Goal: Information Seeking & Learning: Learn about a topic

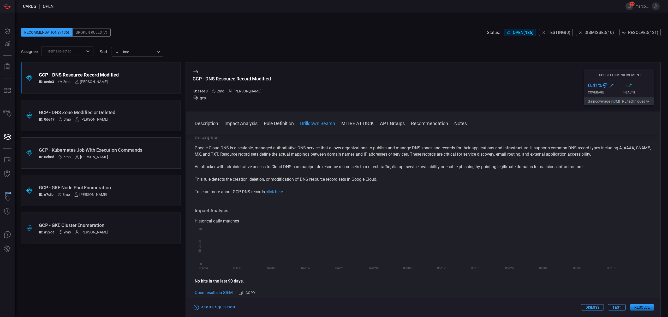
scroll to position [244, 0]
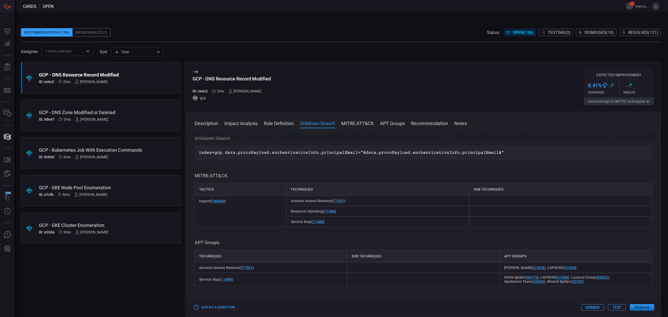
click at [129, 224] on div "GCP - GKE Cluster Enumeration" at bounding box center [91, 224] width 104 height 5
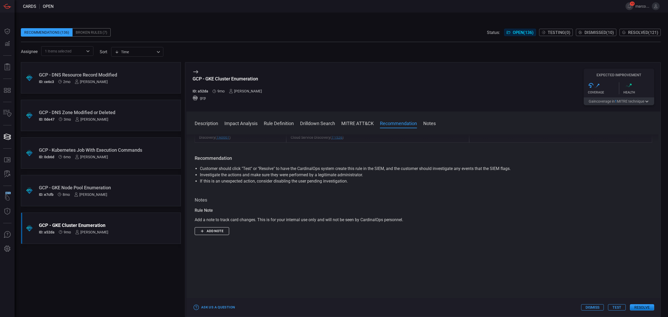
scroll to position [244, 0]
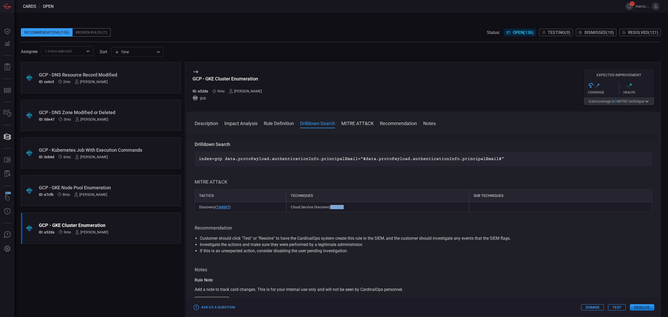
drag, startPoint x: 346, startPoint y: 207, endPoint x: 330, endPoint y: 209, distance: 16.8
click at [330, 209] on div "Cloud Service Discovery ( T1526 )" at bounding box center [377, 207] width 183 height 10
copy span "( T1526 )"
drag, startPoint x: 267, startPoint y: 80, endPoint x: 192, endPoint y: 81, distance: 74.4
click at [192, 81] on div "GCP - GKE Cluster Enumeration ID: a52da 9mo [PERSON_NAME] gcp Expected Improvem…" at bounding box center [423, 86] width 474 height 49
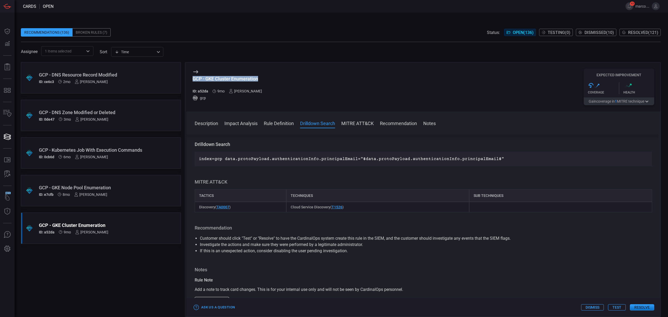
copy div "GCP - GKE Cluster Enumeration"
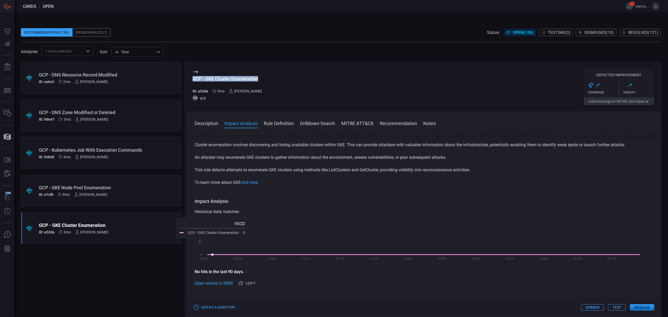
scroll to position [0, 0]
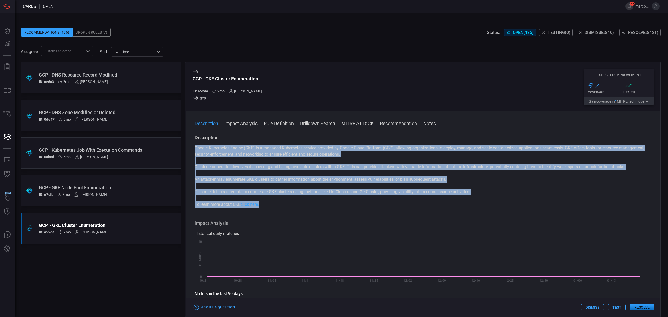
drag, startPoint x: 195, startPoint y: 150, endPoint x: 422, endPoint y: 205, distance: 234.1
click at [422, 206] on div "Google Kubernetes Engine (GKE) is a managed Kubernetes service provided by Goog…" at bounding box center [424, 176] width 458 height 63
copy div "Google Kubernetes Engine (GKE) is a managed Kubernetes service provided by Goog…"
click at [262, 203] on p "To learn more about GKE click here." at bounding box center [424, 204] width 458 height 6
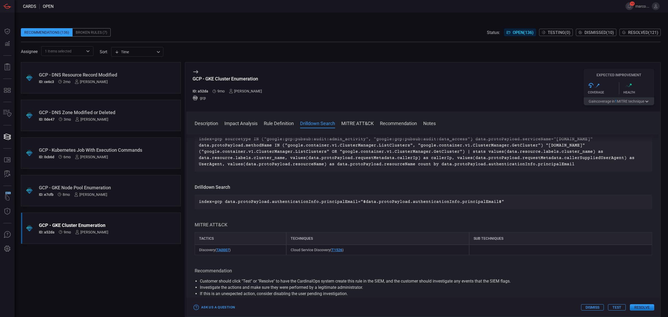
scroll to position [209, 0]
